Goal: Information Seeking & Learning: Learn about a topic

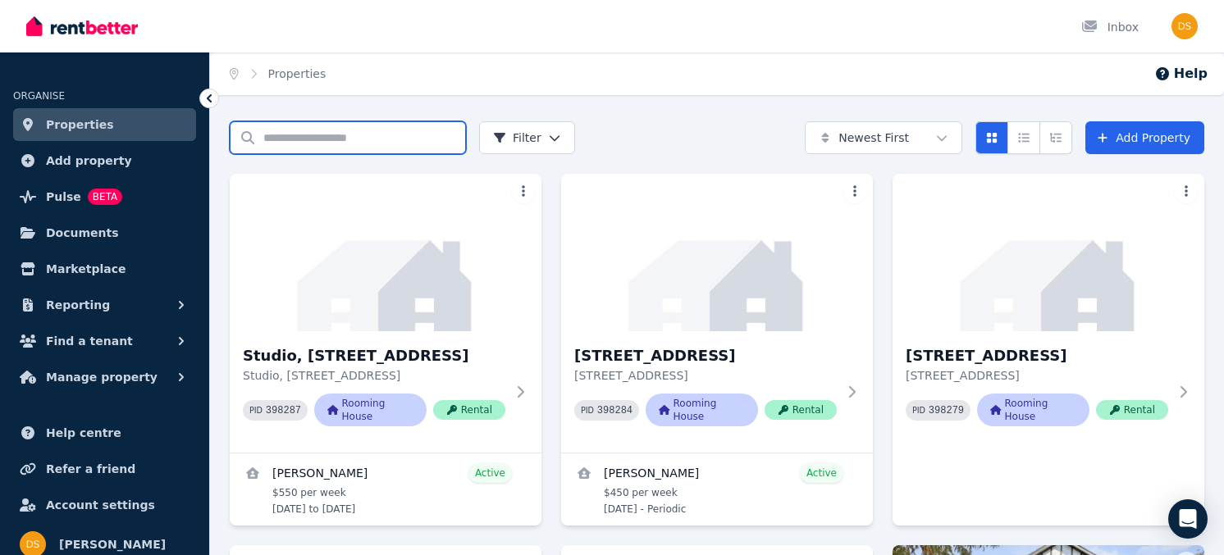
click at [313, 135] on input "Search properties" at bounding box center [348, 137] width 236 height 33
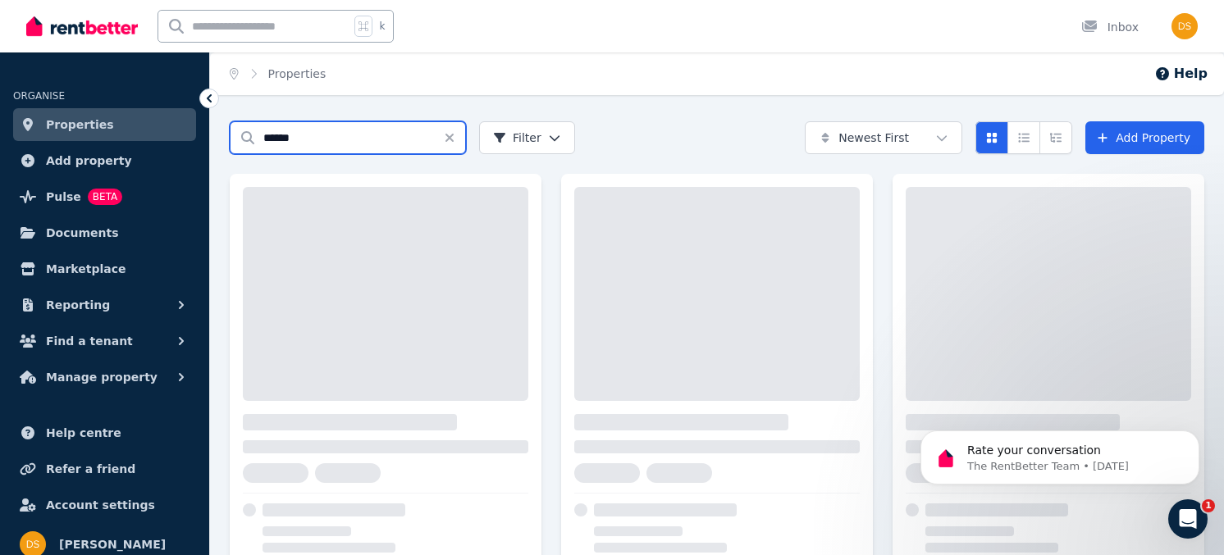
type input "******"
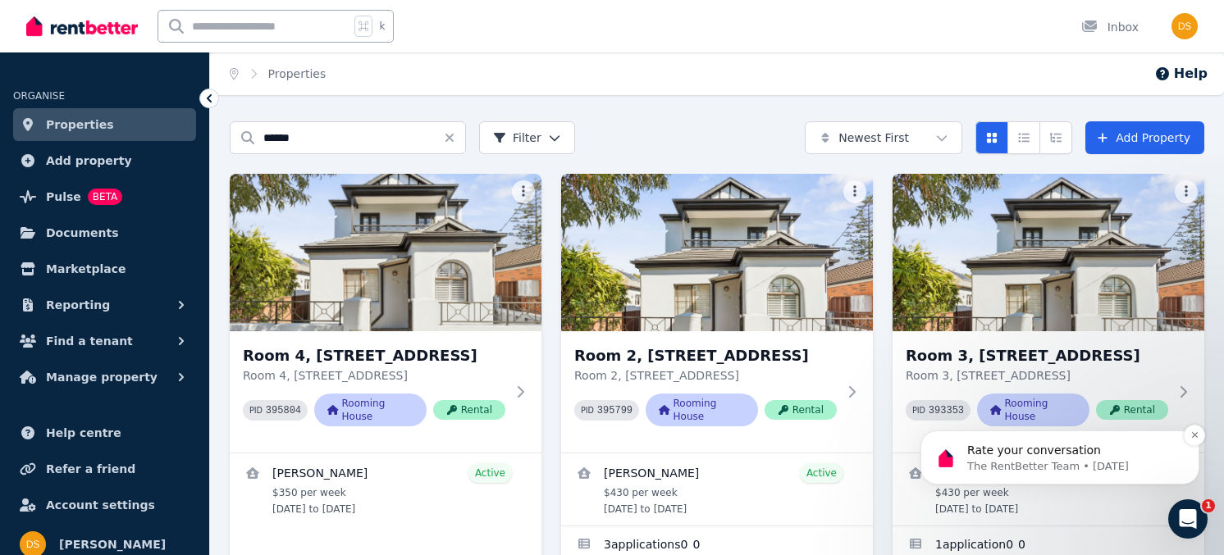
click at [1087, 440] on div "Rate your conversation The RentBetter Team • [DATE]" at bounding box center [1059, 458] width 279 height 54
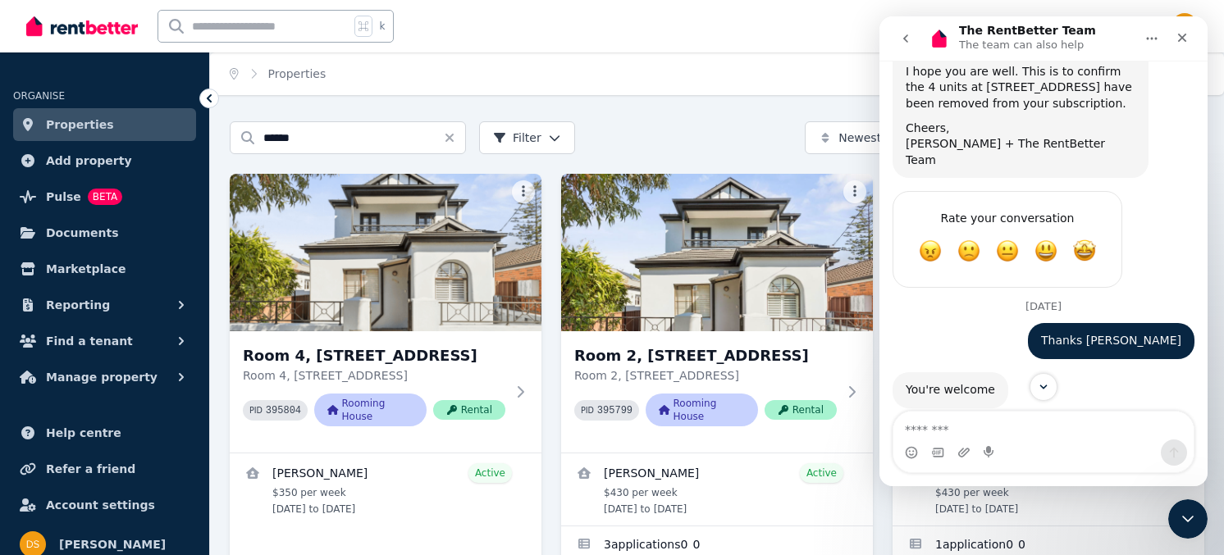
scroll to position [2947, 0]
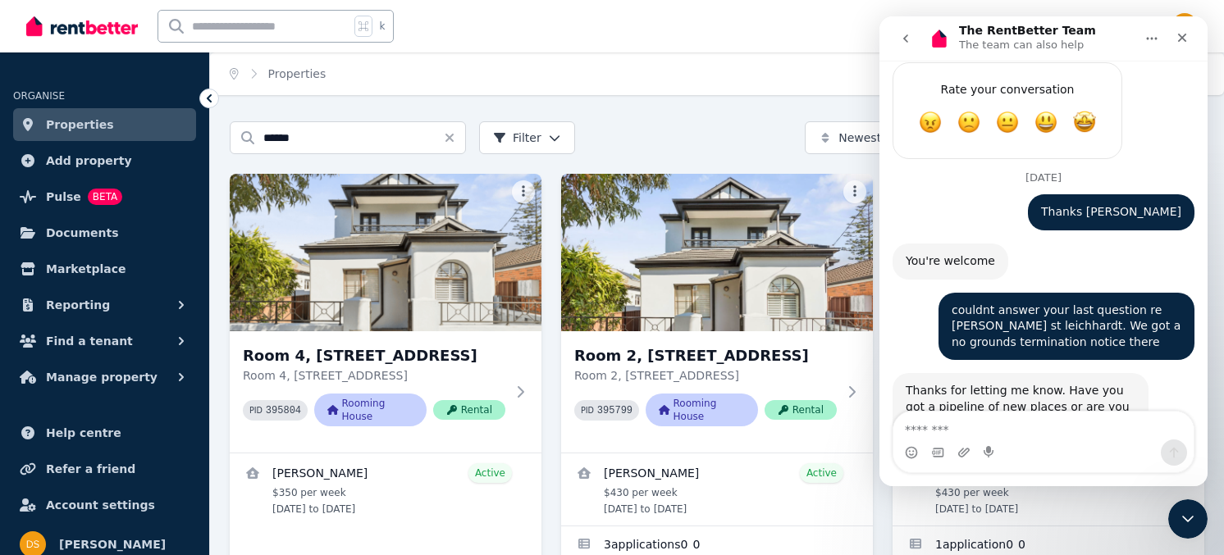
click at [932, 422] on textarea "Message…" at bounding box center [1043, 426] width 300 height 28
click at [937, 420] on textarea "Message…" at bounding box center [1043, 426] width 300 height 28
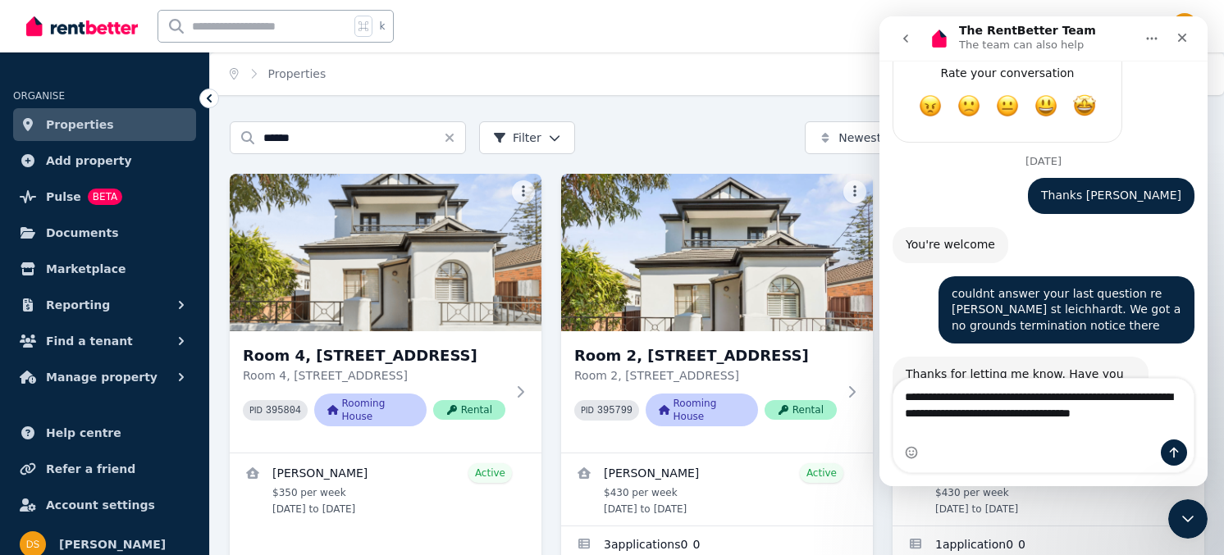
scroll to position [2980, 0]
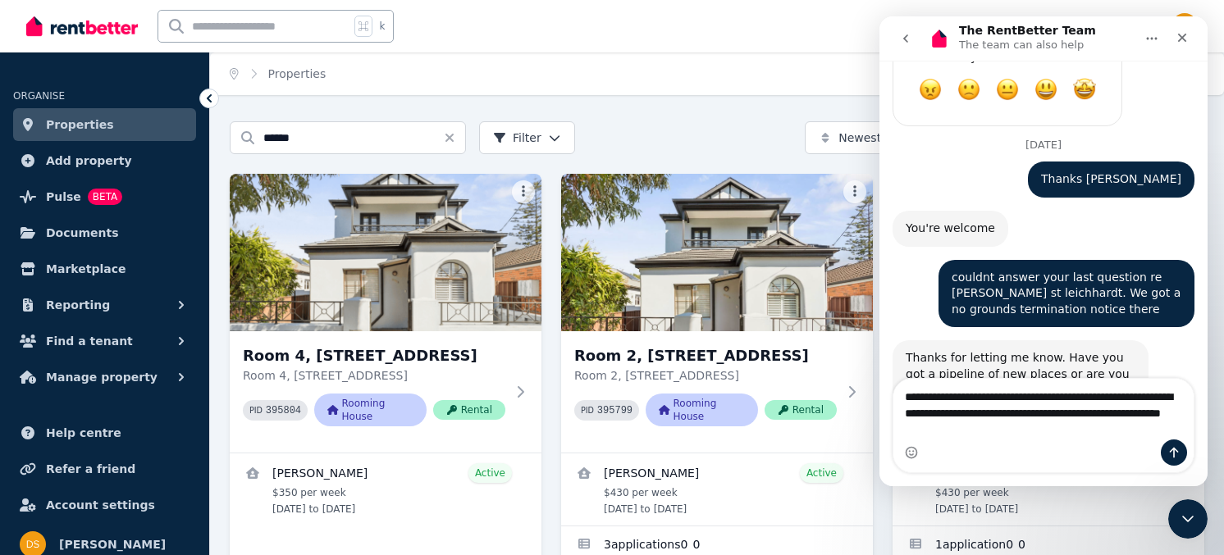
type textarea "**********"
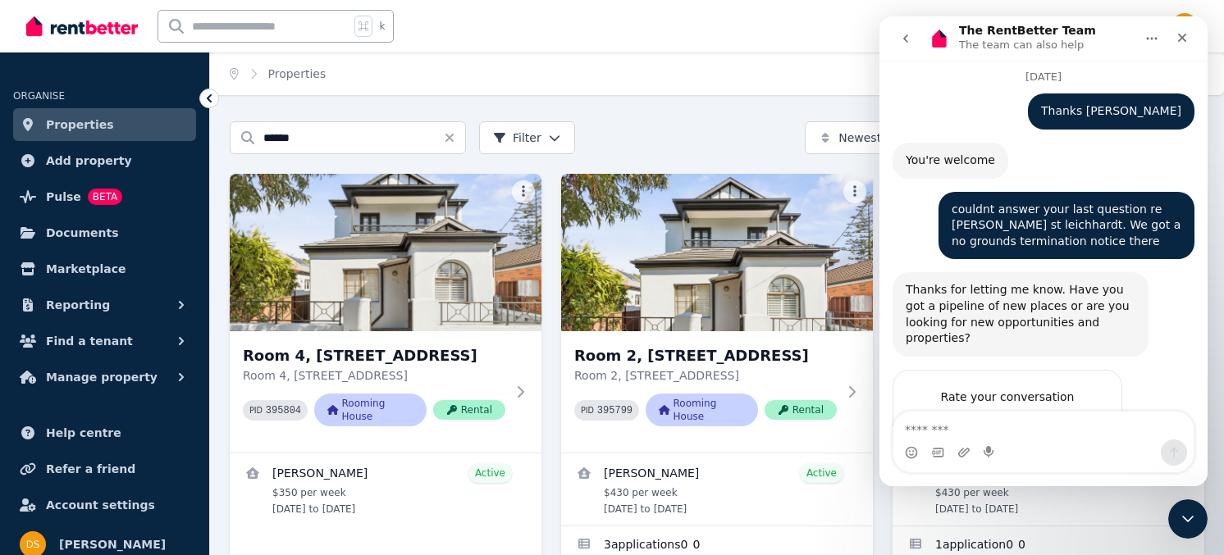
scroll to position [3066, 0]
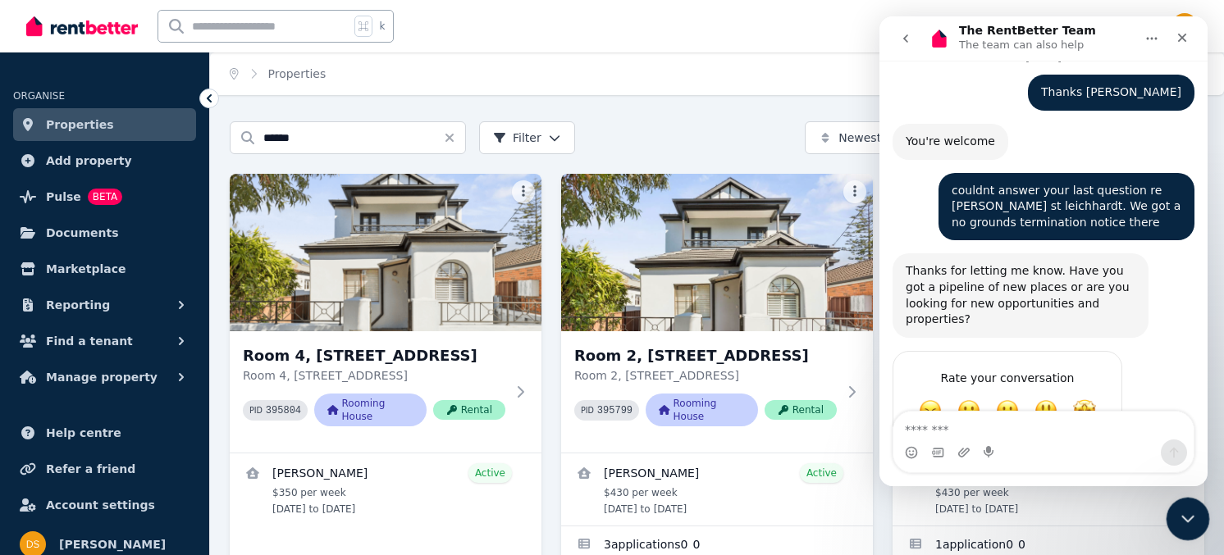
click at [1189, 518] on icon "Close Intercom Messenger" at bounding box center [1185, 517] width 20 height 20
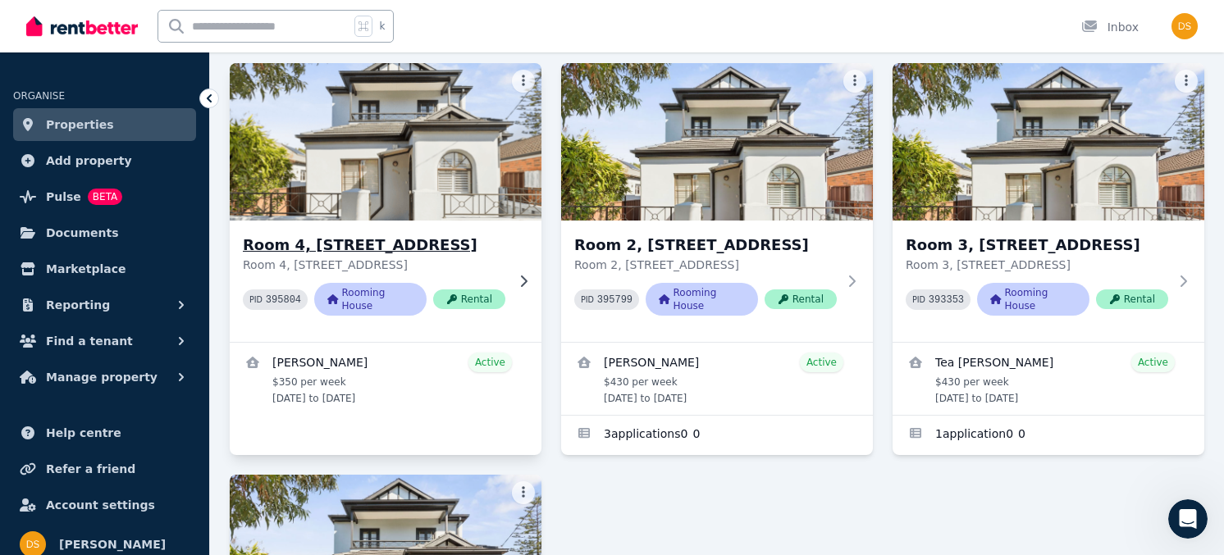
scroll to position [114, 0]
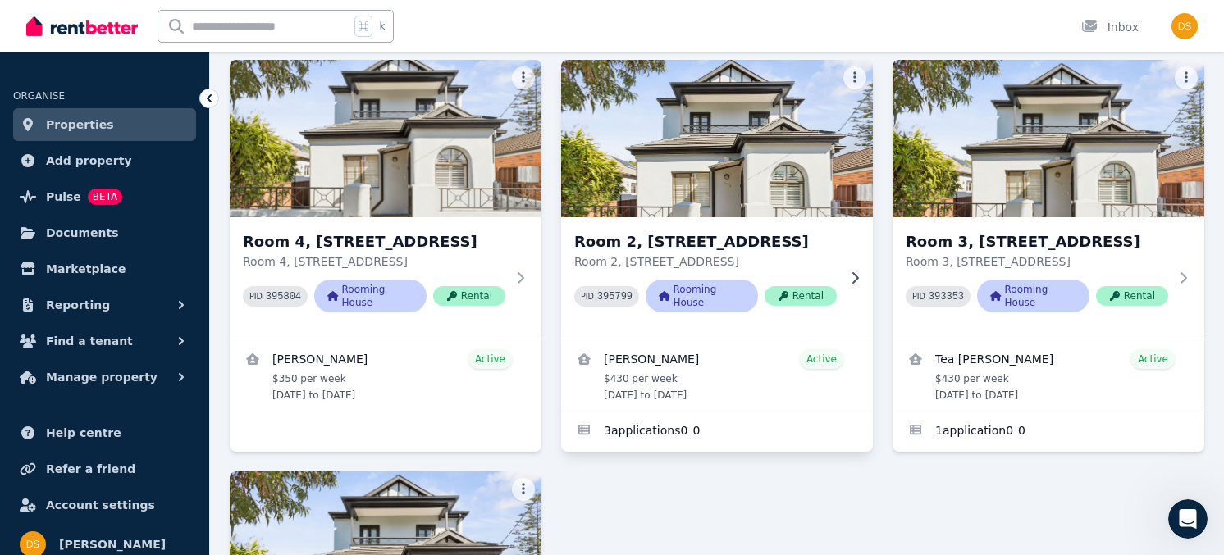
click at [687, 240] on h3 "Room 2, [STREET_ADDRESS]" at bounding box center [705, 241] width 262 height 23
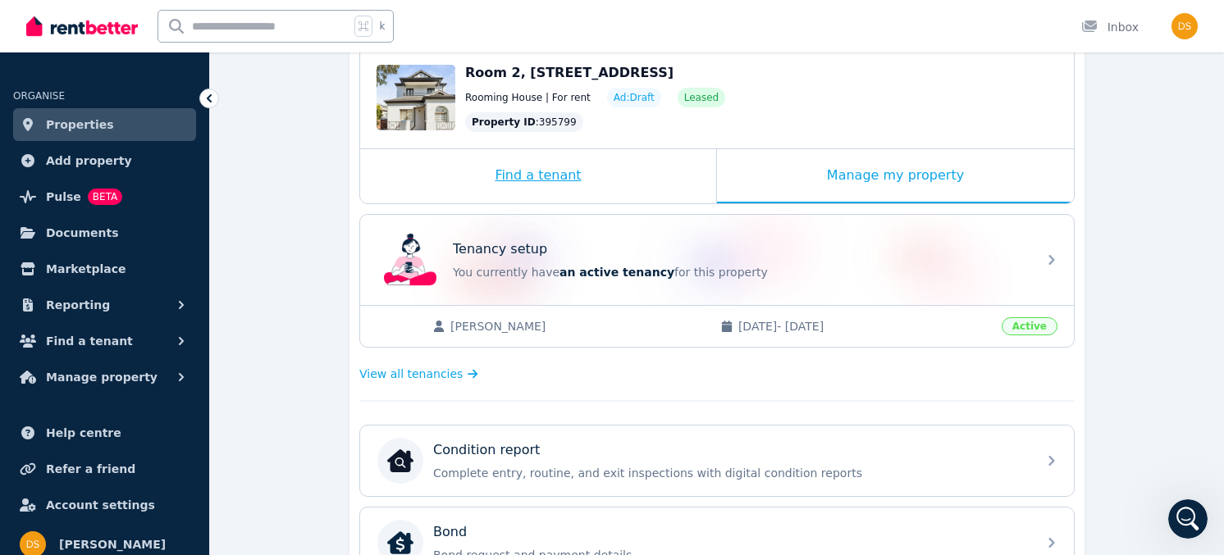
scroll to position [176, 0]
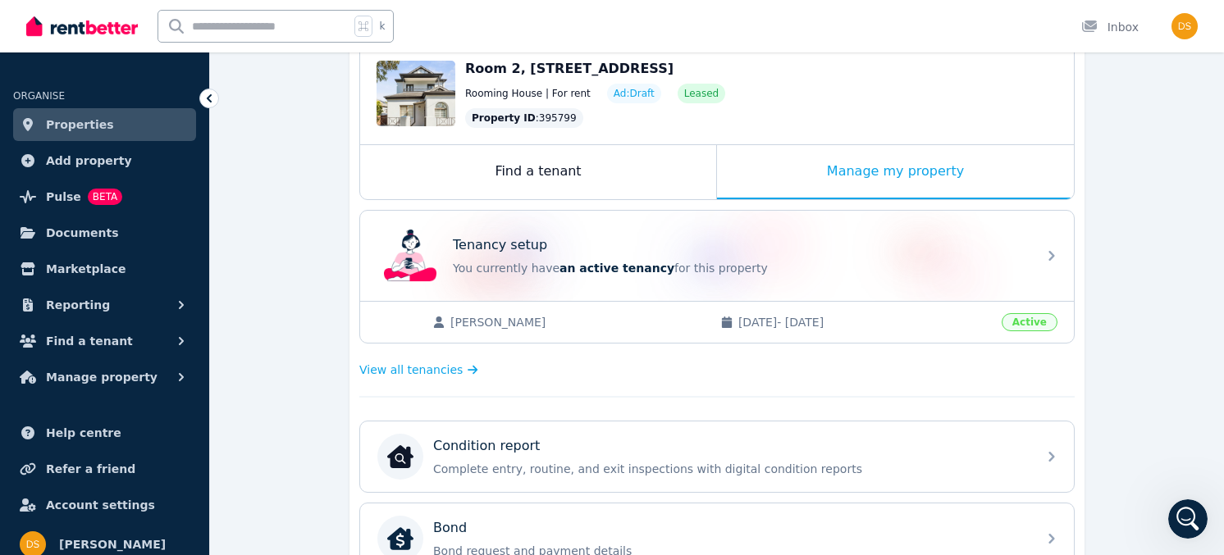
drag, startPoint x: 880, startPoint y: 326, endPoint x: 752, endPoint y: 313, distance: 128.5
click at [752, 314] on span "[DATE] - [DATE]" at bounding box center [864, 322] width 253 height 16
copy span "[DATE] - [DATE]"
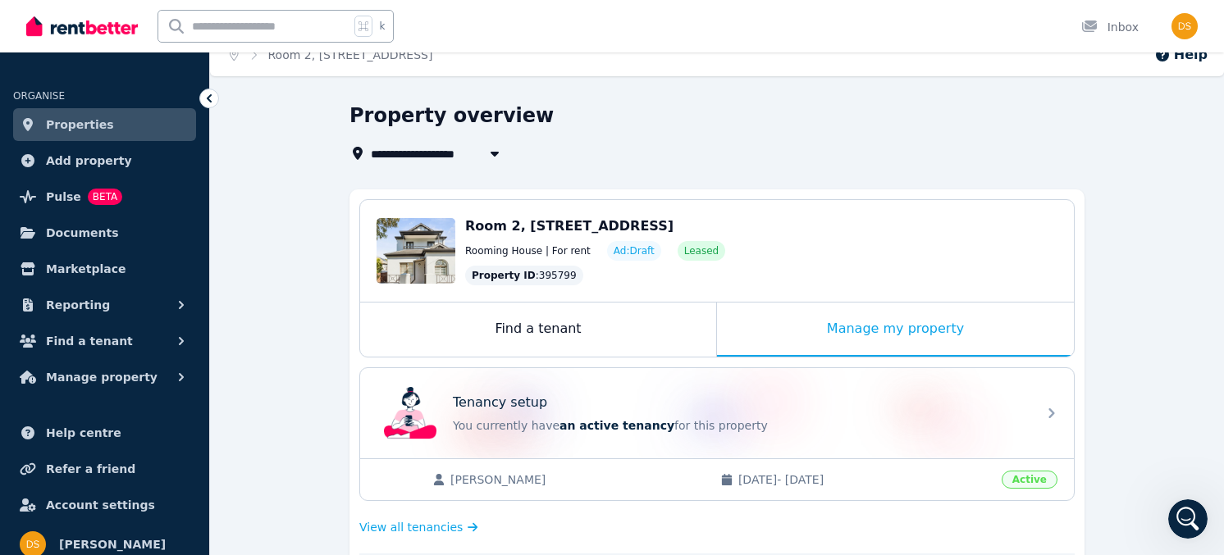
scroll to position [0, 0]
